Goal: Transaction & Acquisition: Purchase product/service

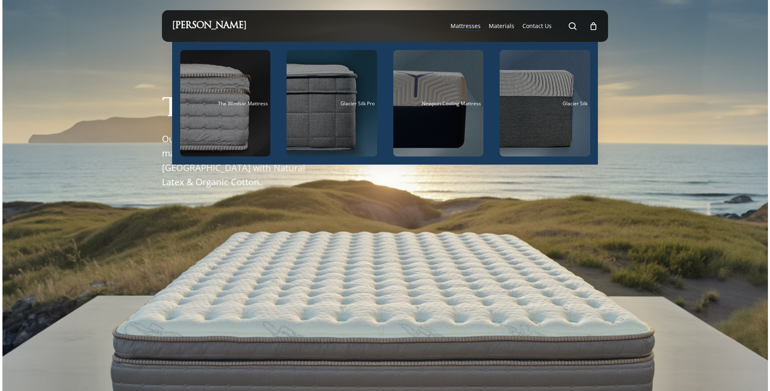
click at [472, 23] on span "Mattresses" at bounding box center [466, 26] width 30 height 8
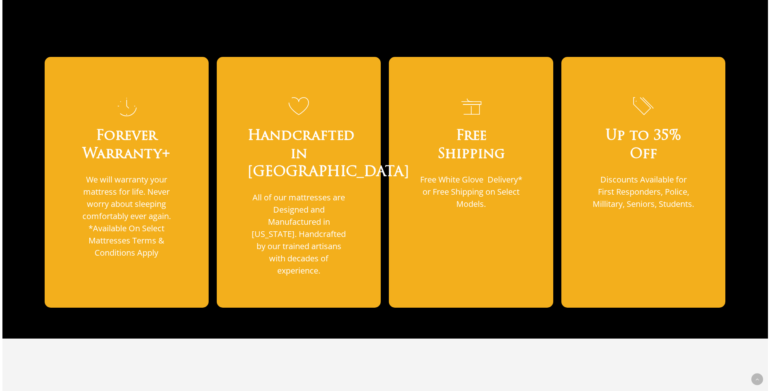
scroll to position [568, 0]
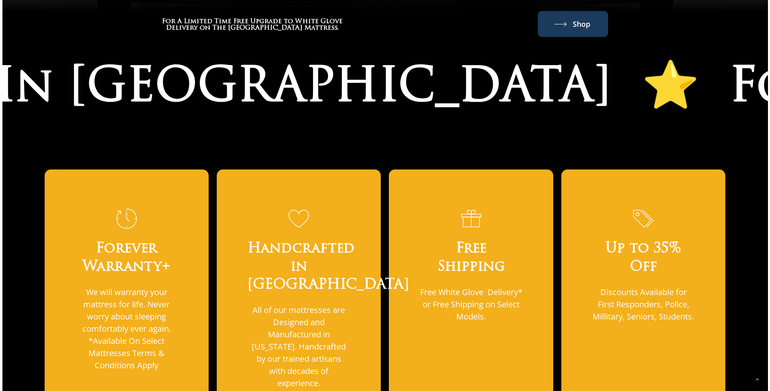
click at [577, 17] on span "Shop" at bounding box center [581, 23] width 17 height 13
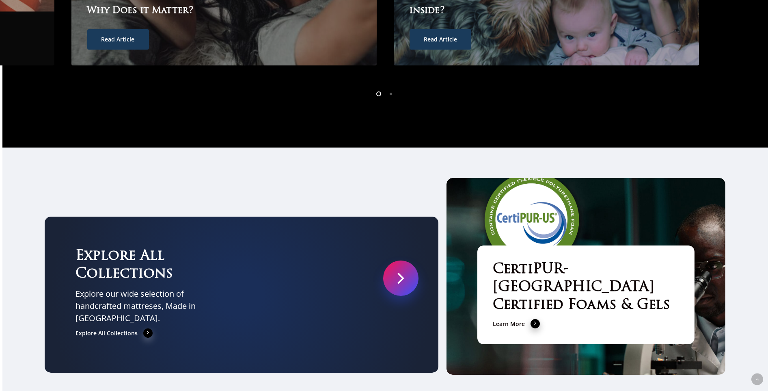
scroll to position [2723, 0]
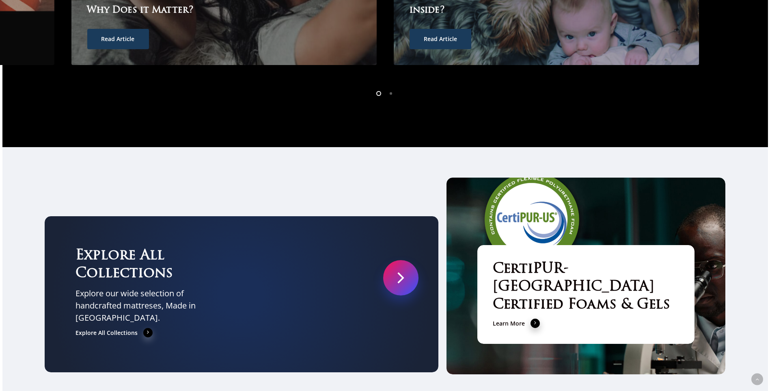
click at [388, 260] on link at bounding box center [400, 277] width 35 height 35
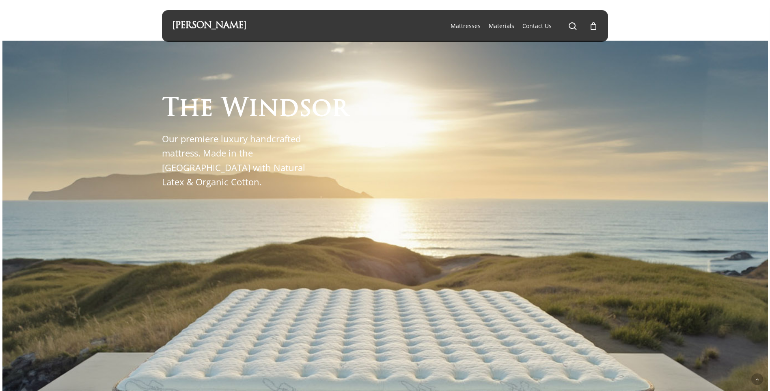
scroll to position [284, 0]
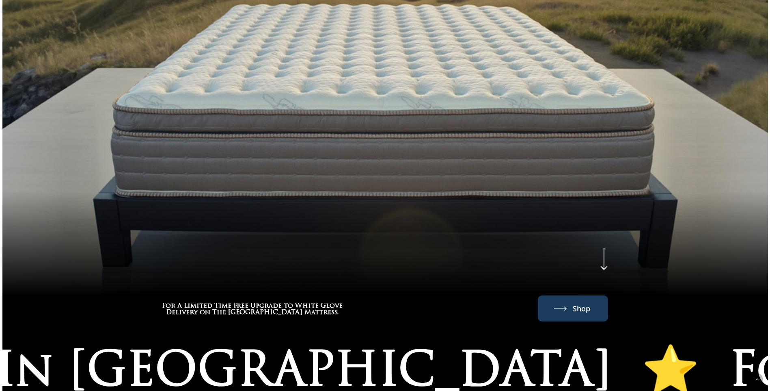
click at [559, 302] on link "Shop" at bounding box center [573, 308] width 38 height 13
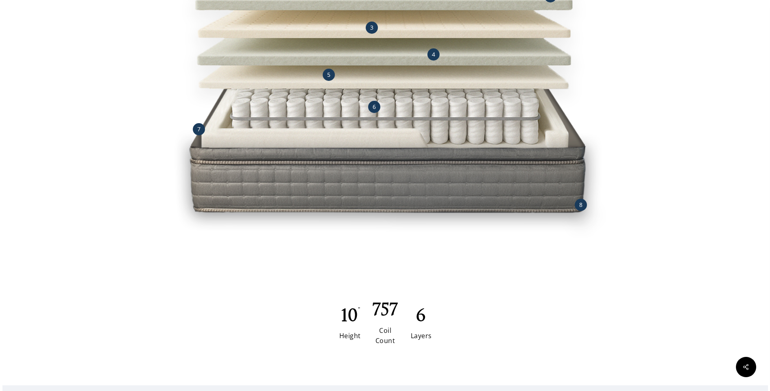
scroll to position [796, 0]
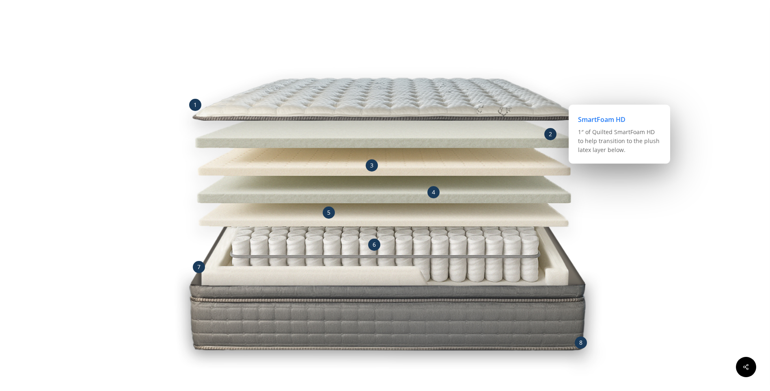
click at [550, 134] on span "2" at bounding box center [550, 134] width 3 height 8
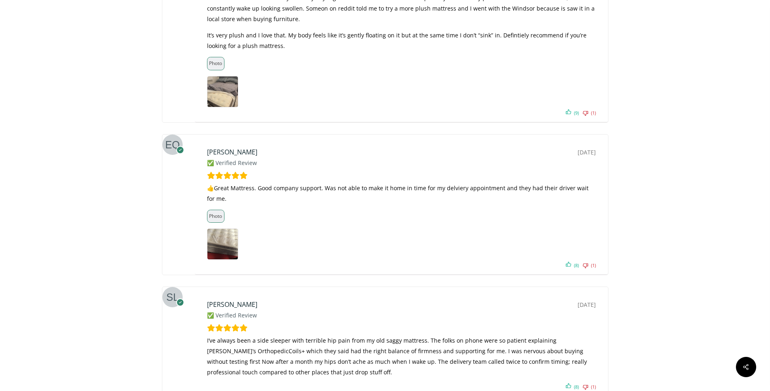
scroll to position [4897, 0]
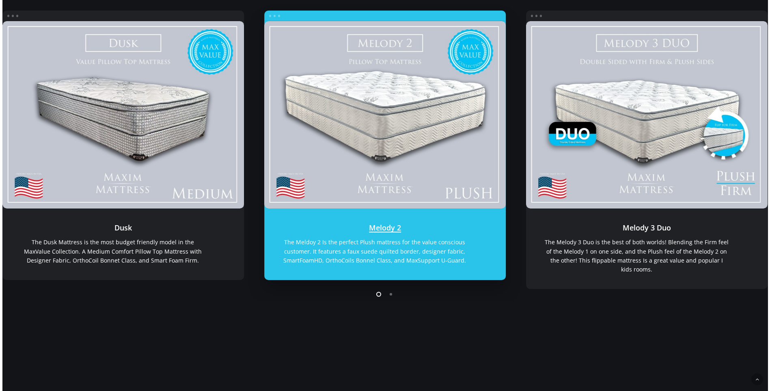
scroll to position [162, 0]
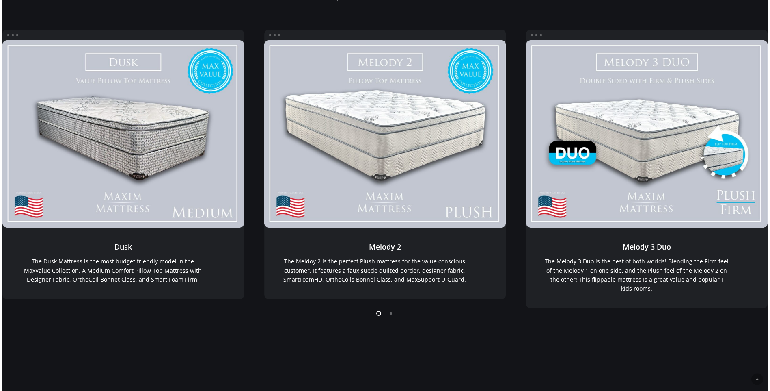
click at [388, 314] on li "Page dot 2" at bounding box center [391, 313] width 12 height 12
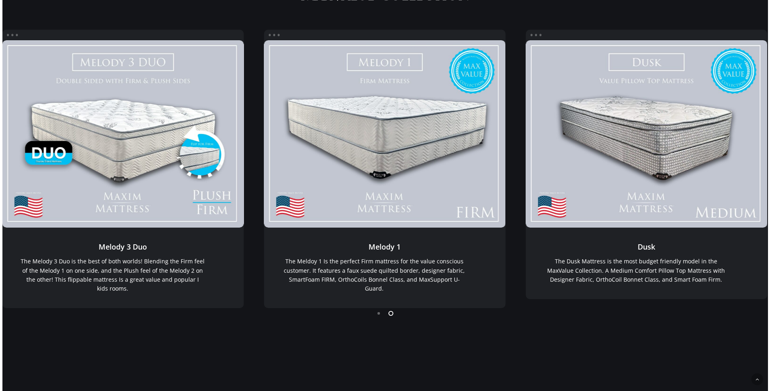
click at [378, 313] on li "Page dot 1" at bounding box center [379, 313] width 12 height 12
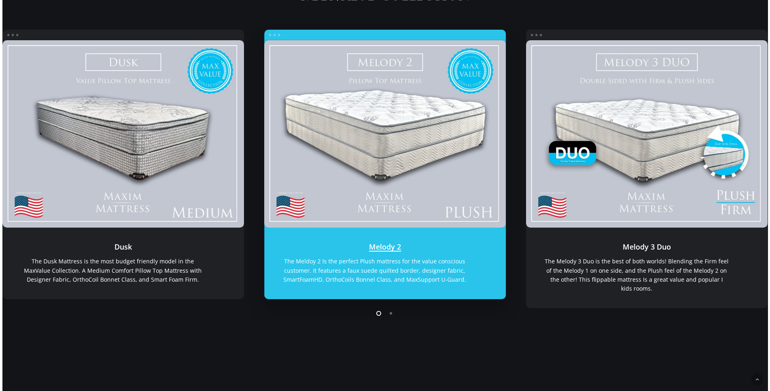
click at [379, 165] on link "Melody 2" at bounding box center [385, 134] width 242 height 188
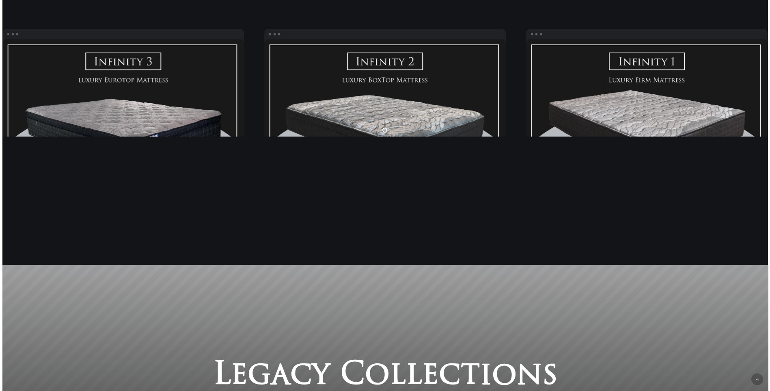
scroll to position [1317, 0]
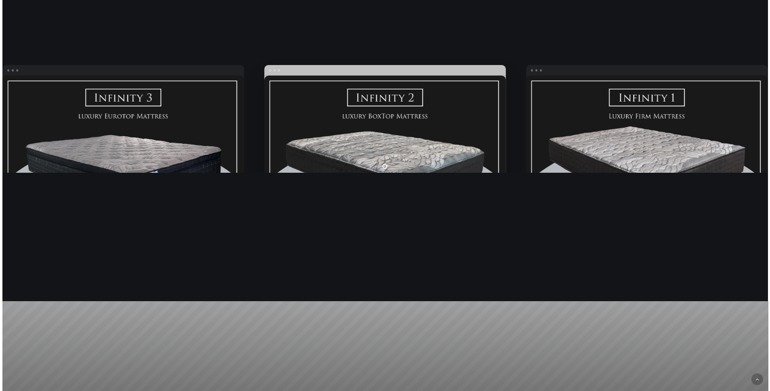
click at [387, 130] on link "Infinity Medium" at bounding box center [385, 170] width 242 height 188
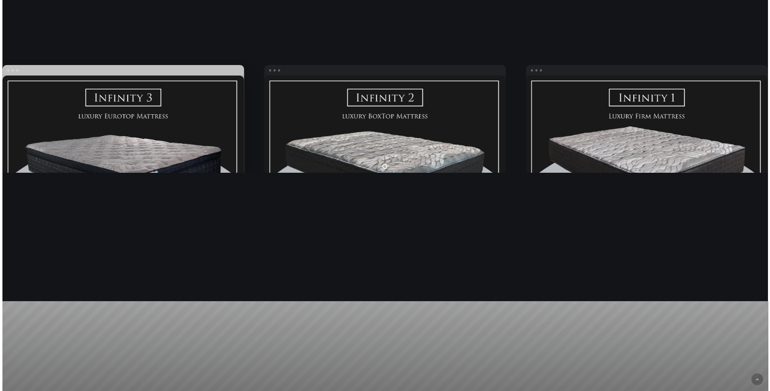
click at [115, 136] on link "Infinity PLUSH" at bounding box center [123, 170] width 242 height 188
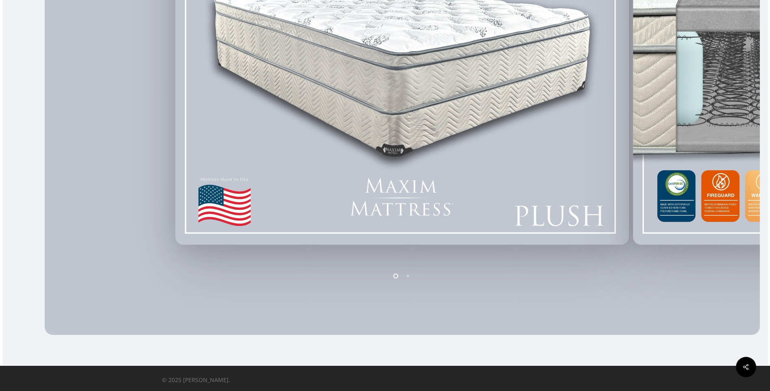
scroll to position [326, 0]
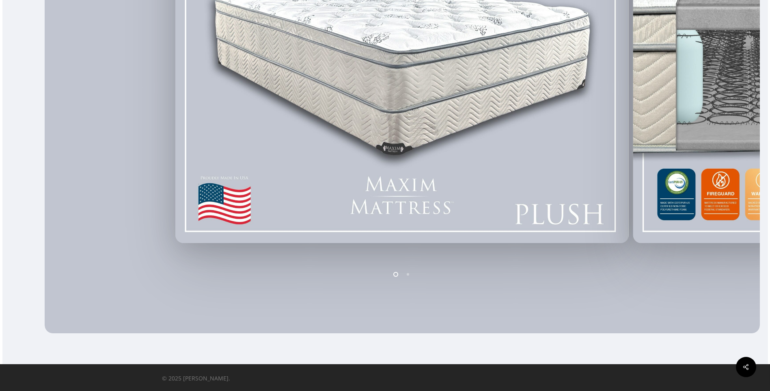
click at [407, 273] on li "Page dot 2" at bounding box center [408, 274] width 12 height 12
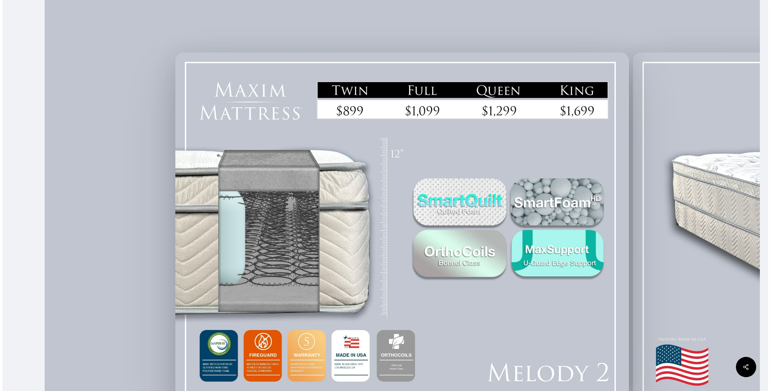
scroll to position [0, 0]
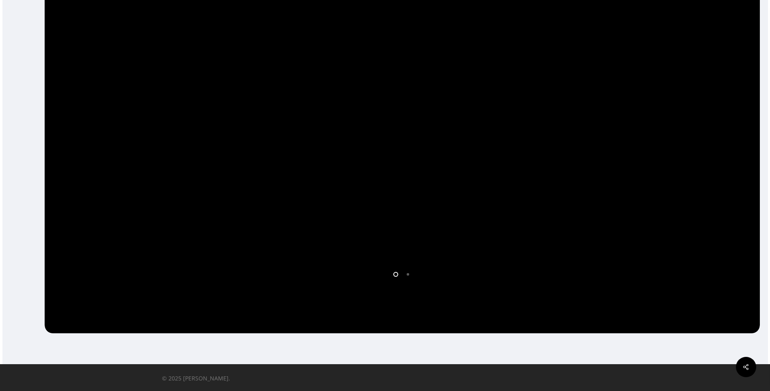
scroll to position [326, 0]
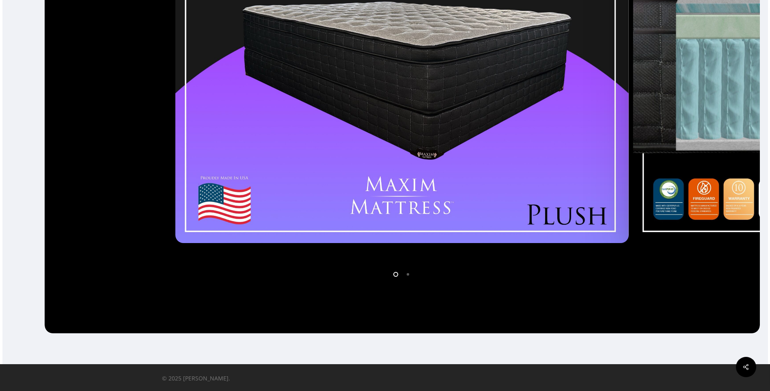
click at [409, 271] on li "Page dot 2" at bounding box center [408, 274] width 12 height 12
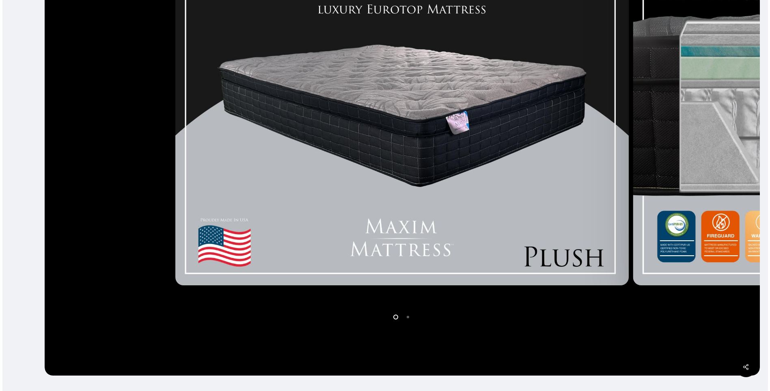
scroll to position [244, 0]
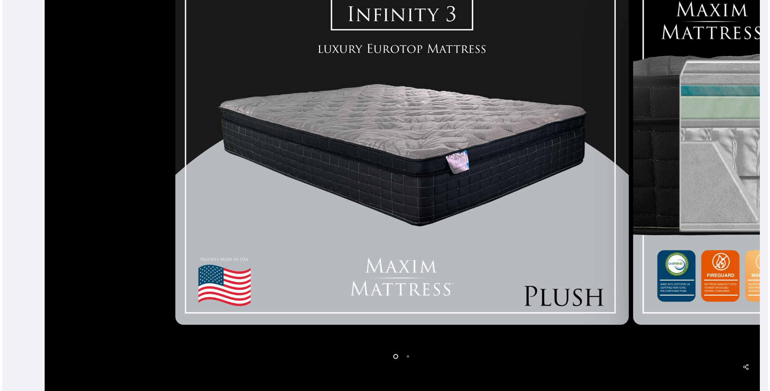
click at [409, 356] on li "Page dot 2" at bounding box center [408, 356] width 12 height 12
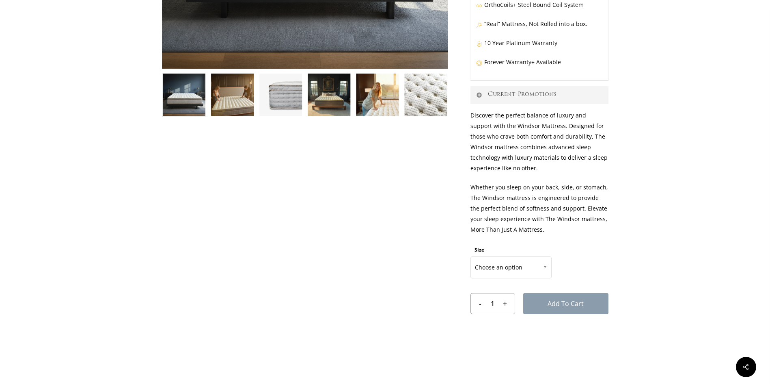
scroll to position [284, 0]
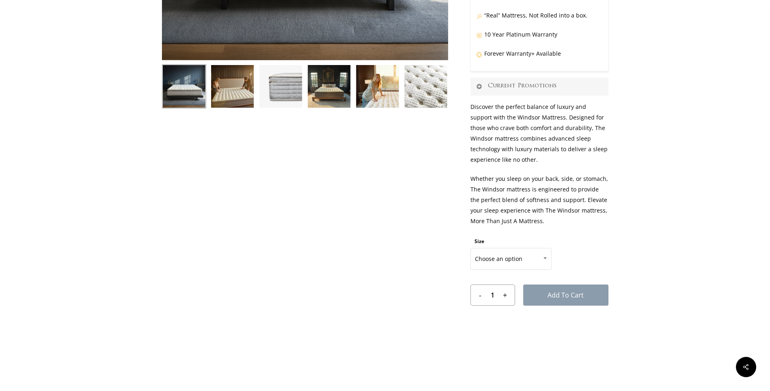
click at [503, 88] on link "Current Promotions" at bounding box center [540, 87] width 138 height 18
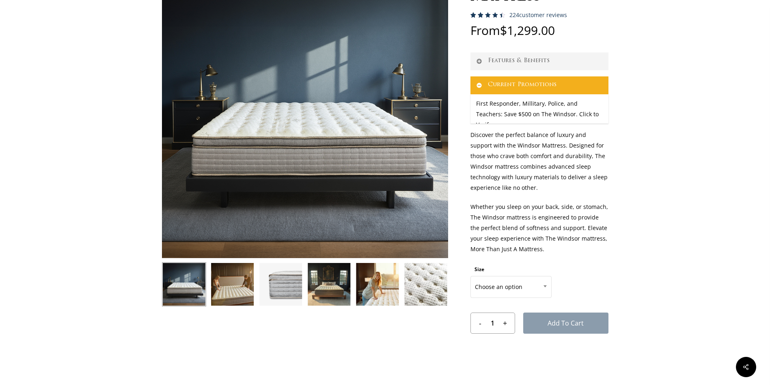
scroll to position [199, 0]
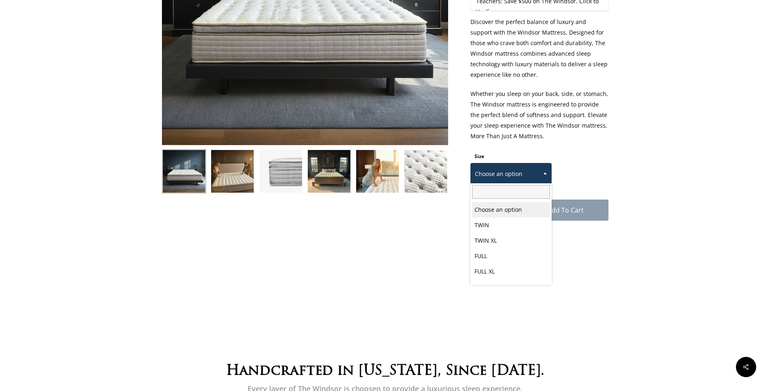
click at [494, 180] on span "Choose an option" at bounding box center [511, 173] width 80 height 17
select select "QUEEN"
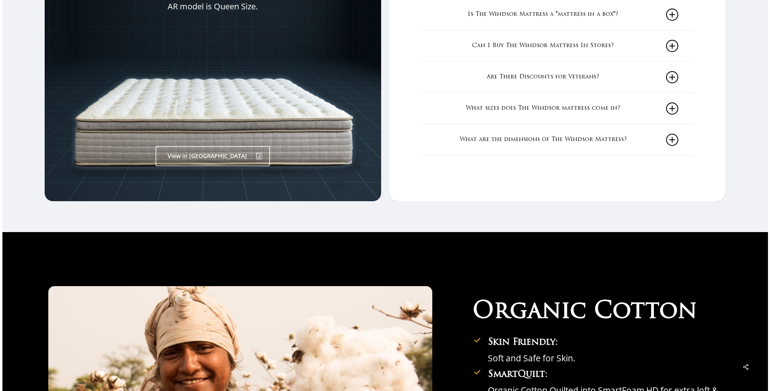
scroll to position [1214, 0]
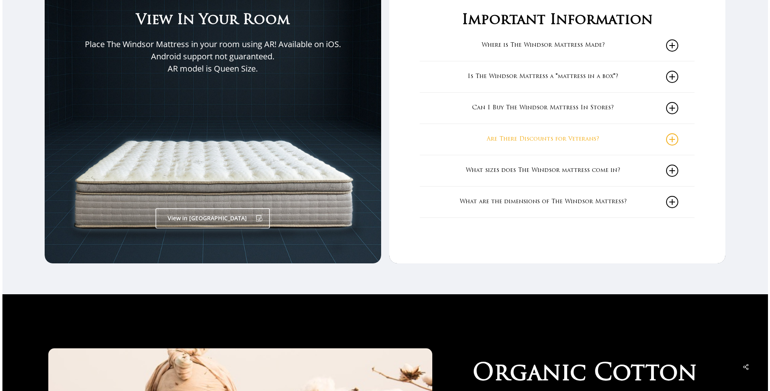
click at [527, 136] on link "Are There Discounts for Veterans?" at bounding box center [557, 139] width 242 height 31
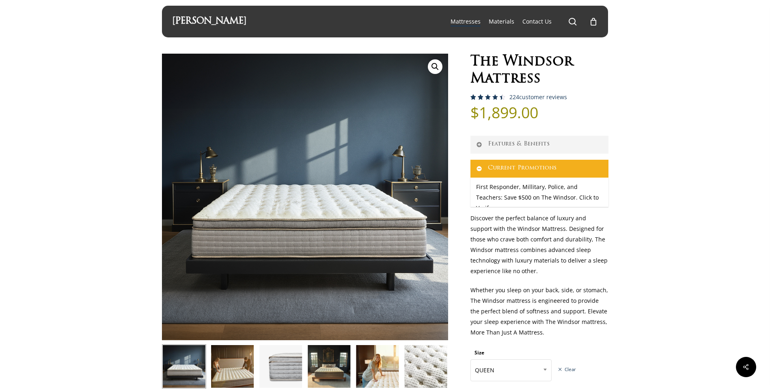
scroll to position [0, 0]
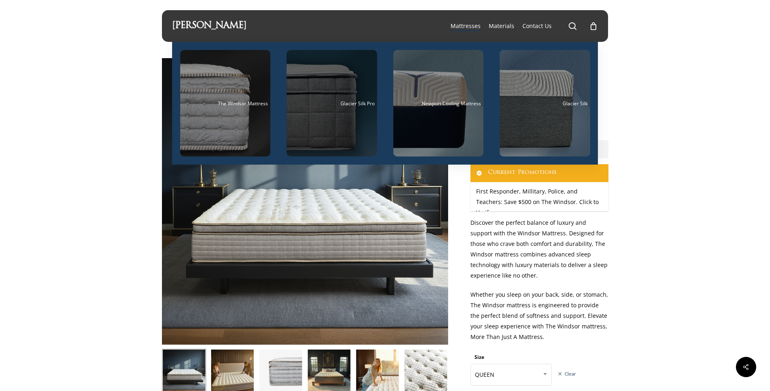
click at [347, 93] on div "Main Menu" at bounding box center [332, 103] width 91 height 106
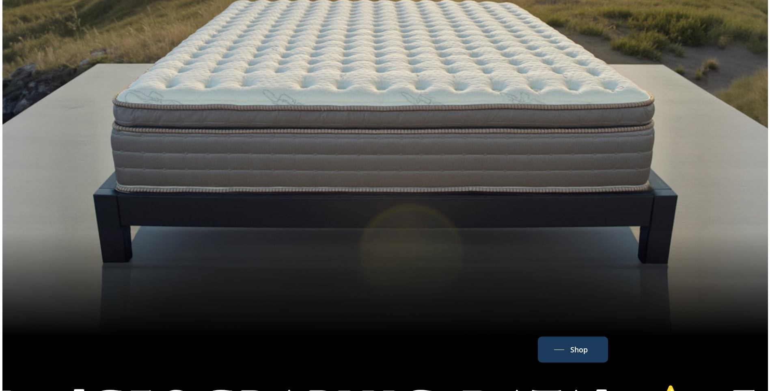
scroll to position [284, 0]
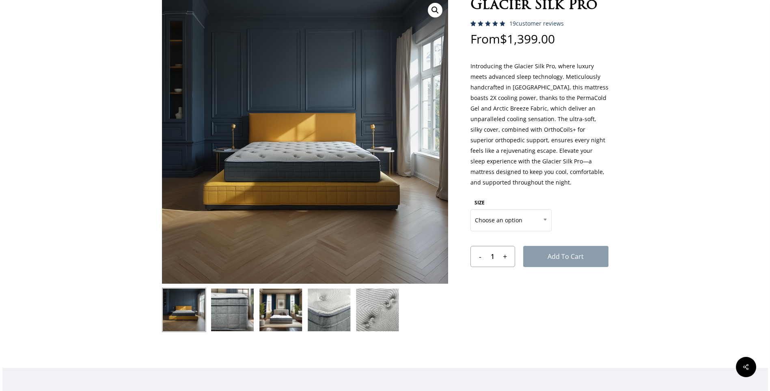
scroll to position [41, 0]
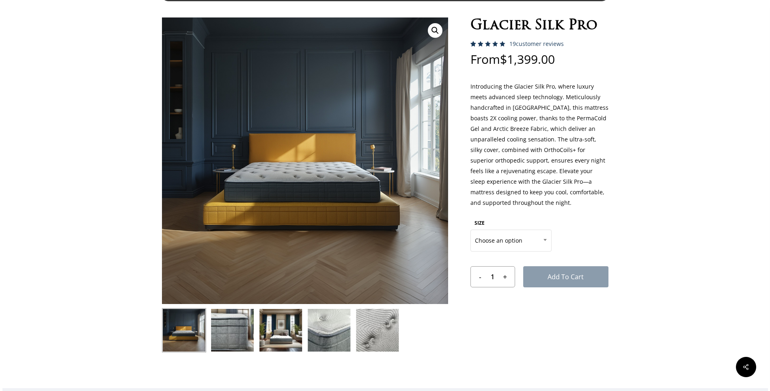
click at [229, 317] on img at bounding box center [232, 330] width 44 height 44
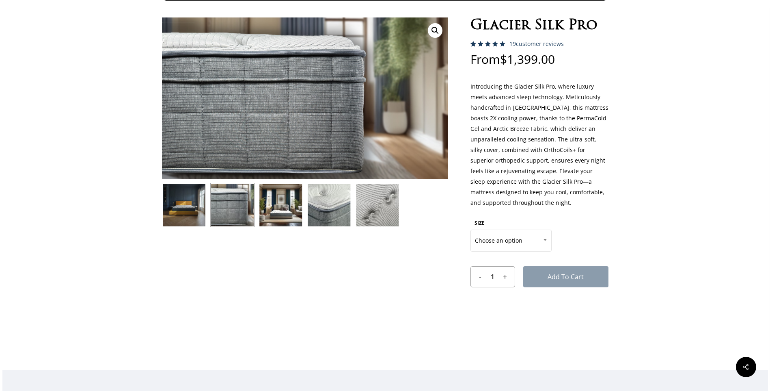
click at [266, 216] on img at bounding box center [281, 205] width 44 height 44
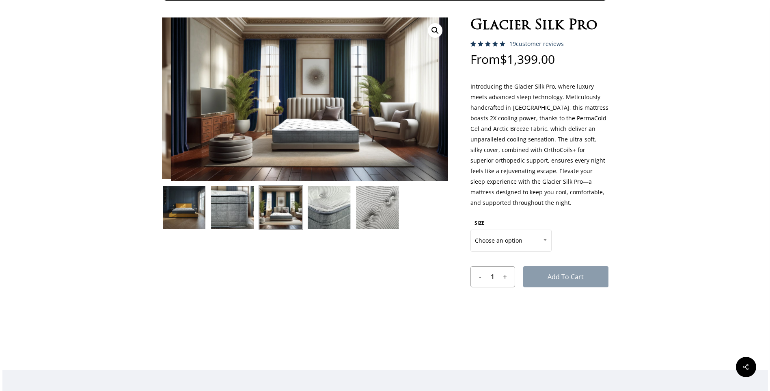
click at [319, 207] on img at bounding box center [329, 207] width 44 height 44
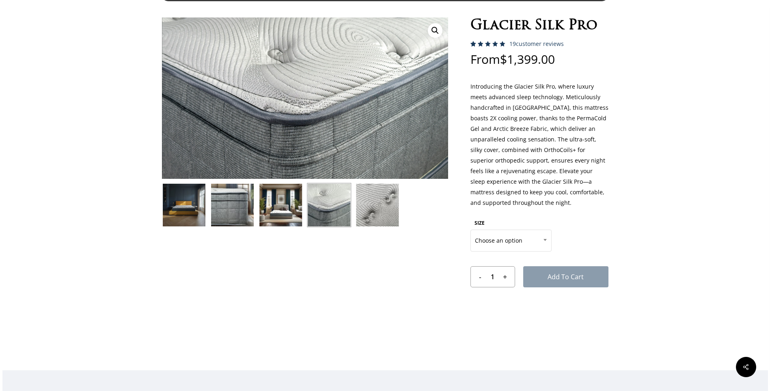
click at [347, 208] on img at bounding box center [329, 205] width 44 height 44
click at [371, 204] on img at bounding box center [377, 205] width 44 height 44
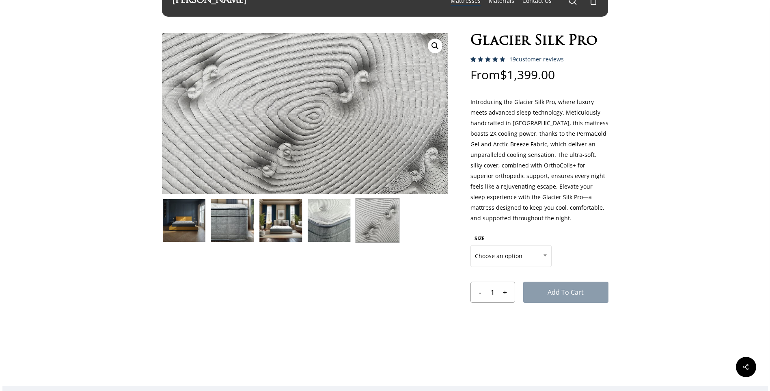
scroll to position [0, 0]
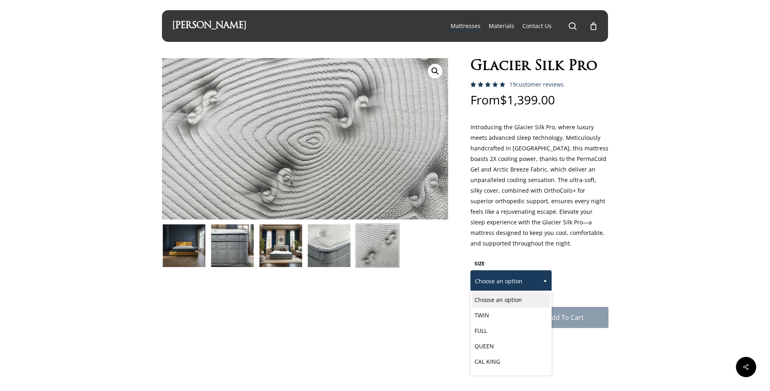
click at [502, 270] on span "Choose an option" at bounding box center [511, 281] width 81 height 22
select select "QUEEN"
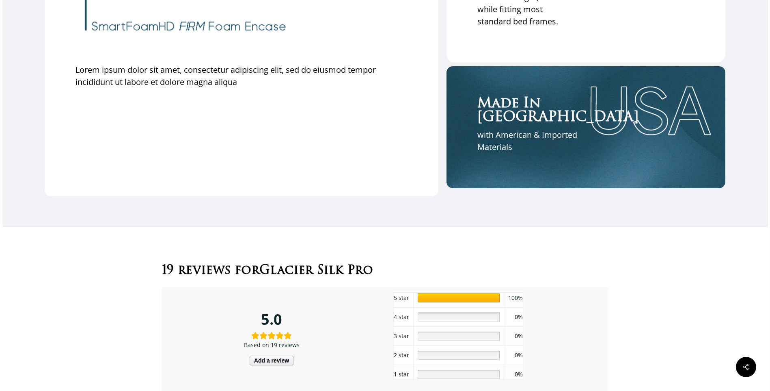
scroll to position [2639, 0]
